Goal: Information Seeking & Learning: Learn about a topic

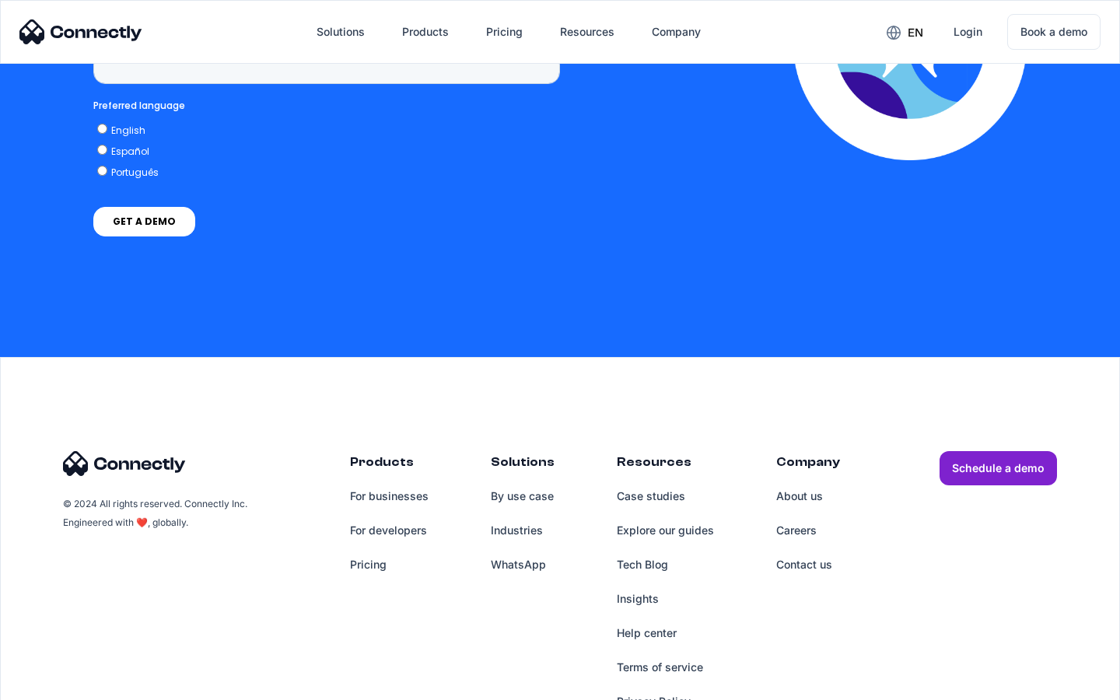
scroll to position [6409, 0]
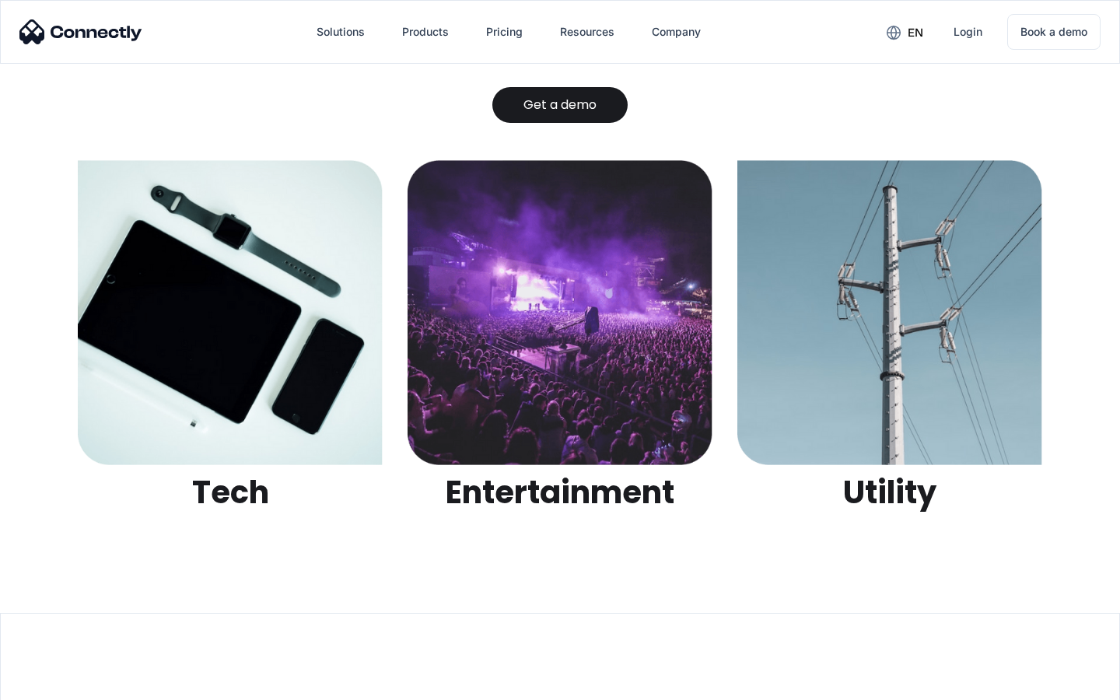
scroll to position [4906, 0]
